Goal: Transaction & Acquisition: Obtain resource

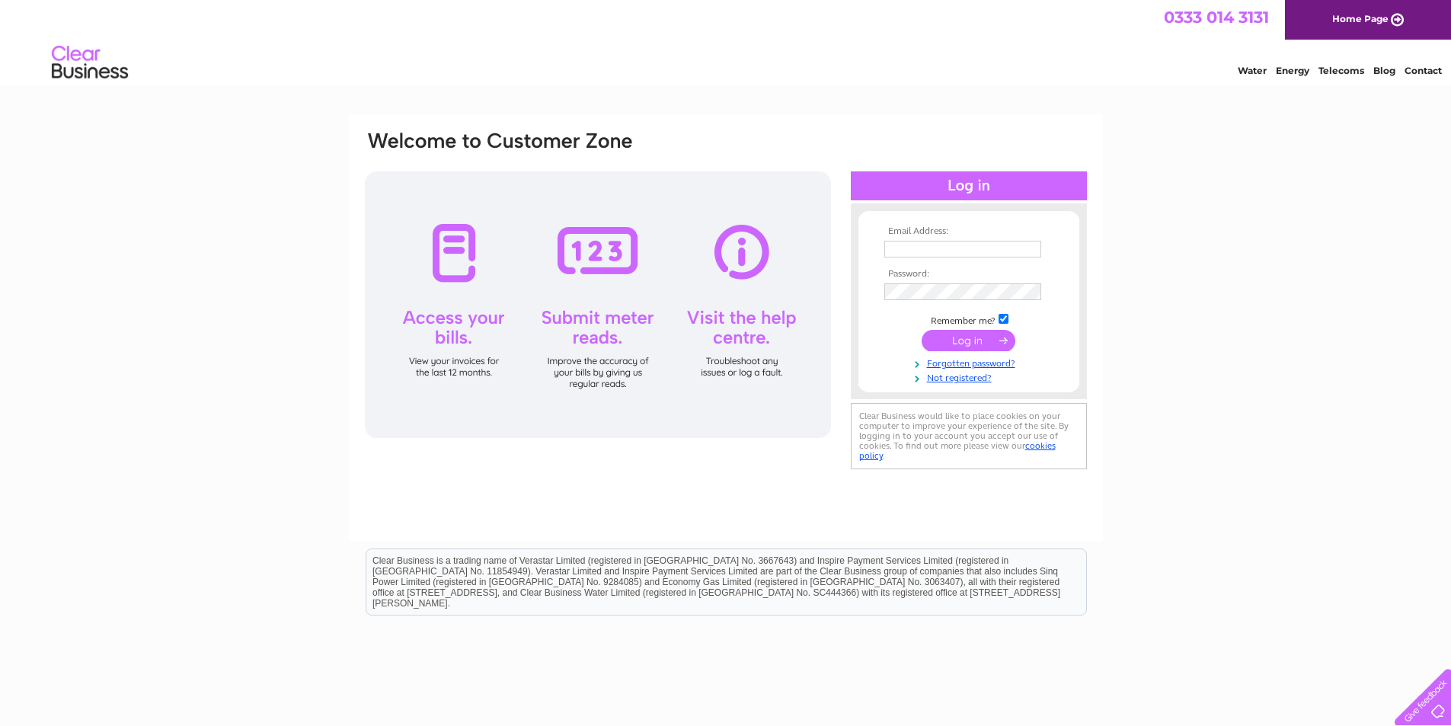
click at [945, 250] on input "text" at bounding box center [962, 249] width 157 height 17
type input "[EMAIL_ADDRESS][DOMAIN_NAME]"
click at [973, 344] on input "submit" at bounding box center [969, 341] width 94 height 21
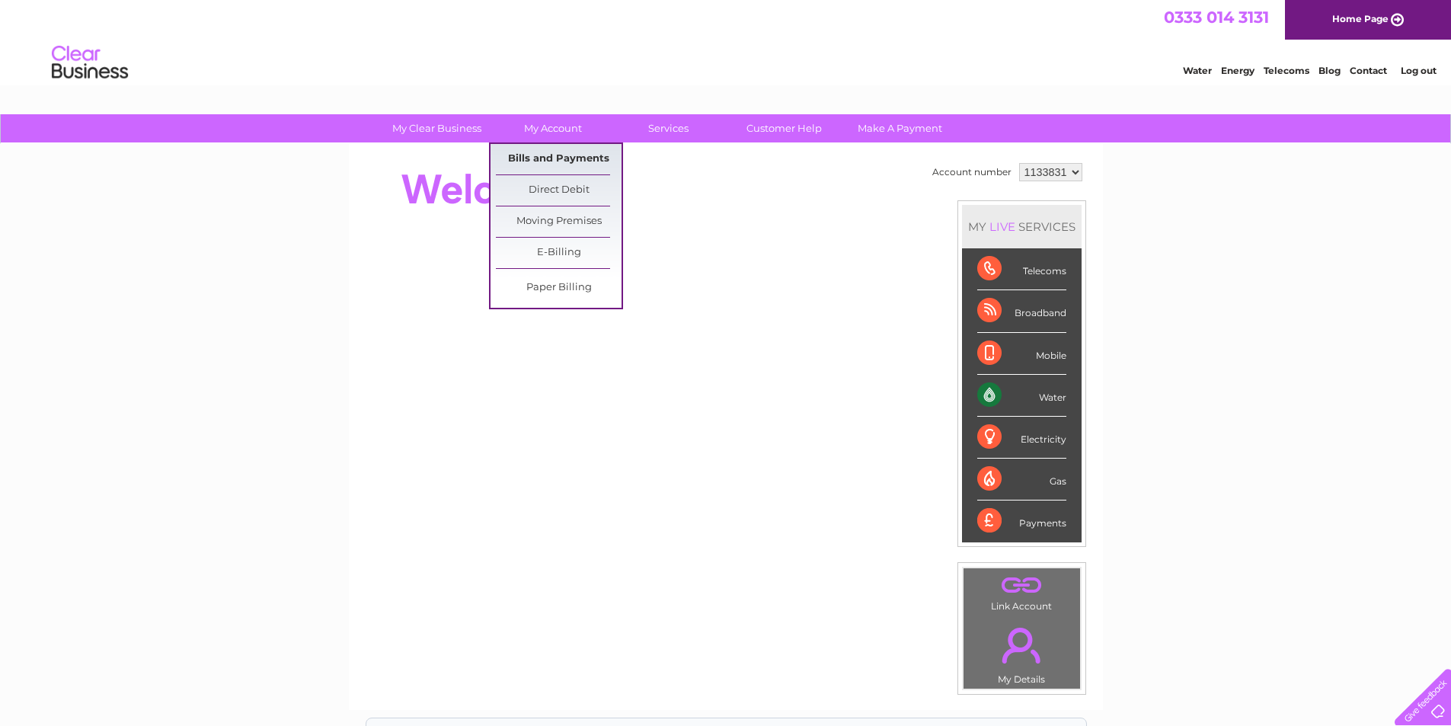
click at [551, 157] on link "Bills and Payments" at bounding box center [559, 159] width 126 height 30
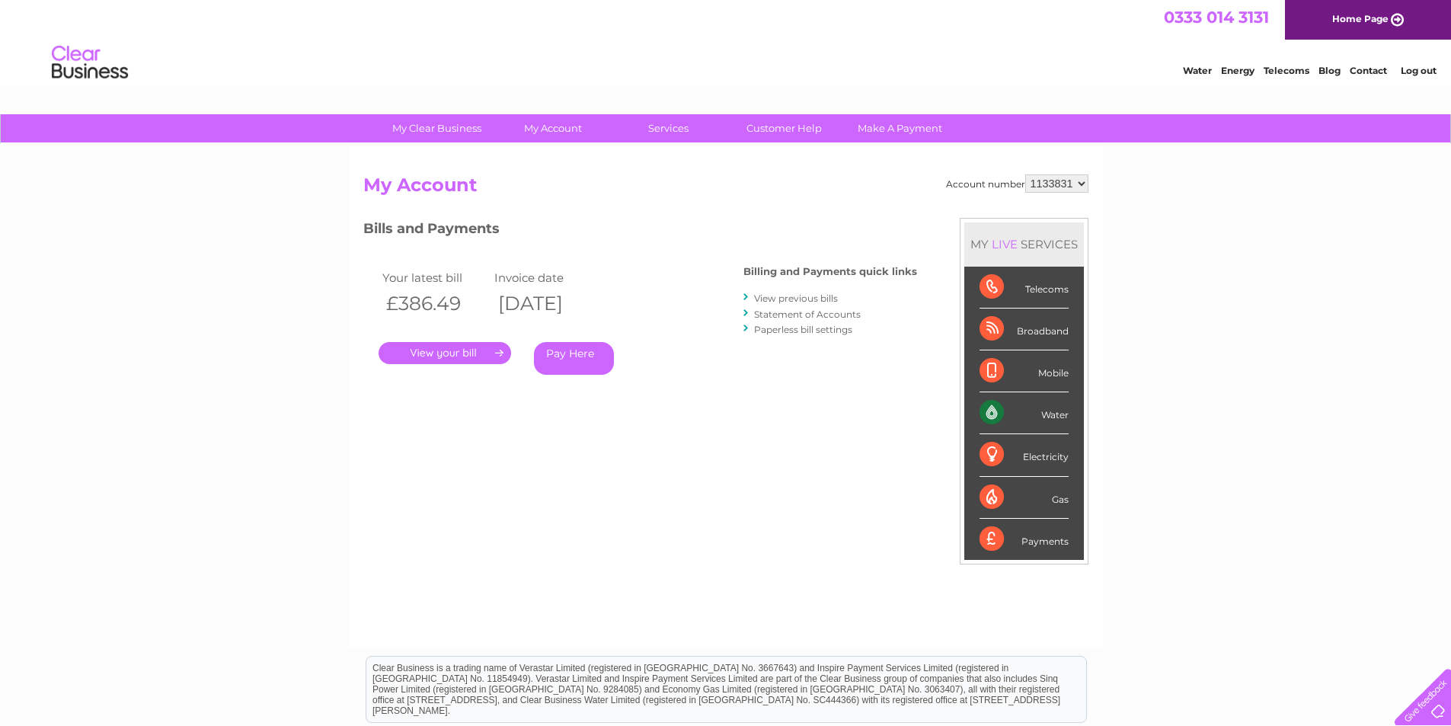
click at [438, 350] on link "." at bounding box center [445, 353] width 133 height 22
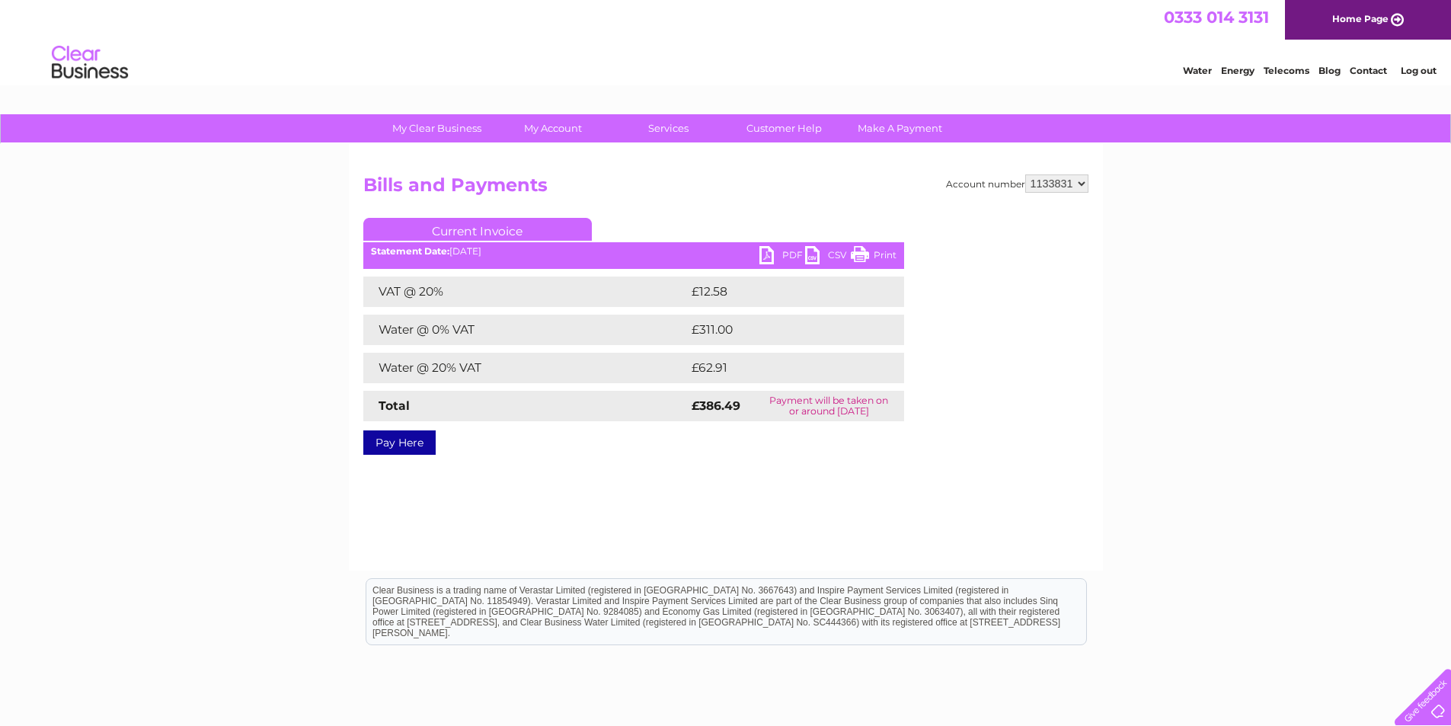
click at [776, 252] on link "PDF" at bounding box center [782, 257] width 46 height 22
